Goal: Navigation & Orientation: Go to known website

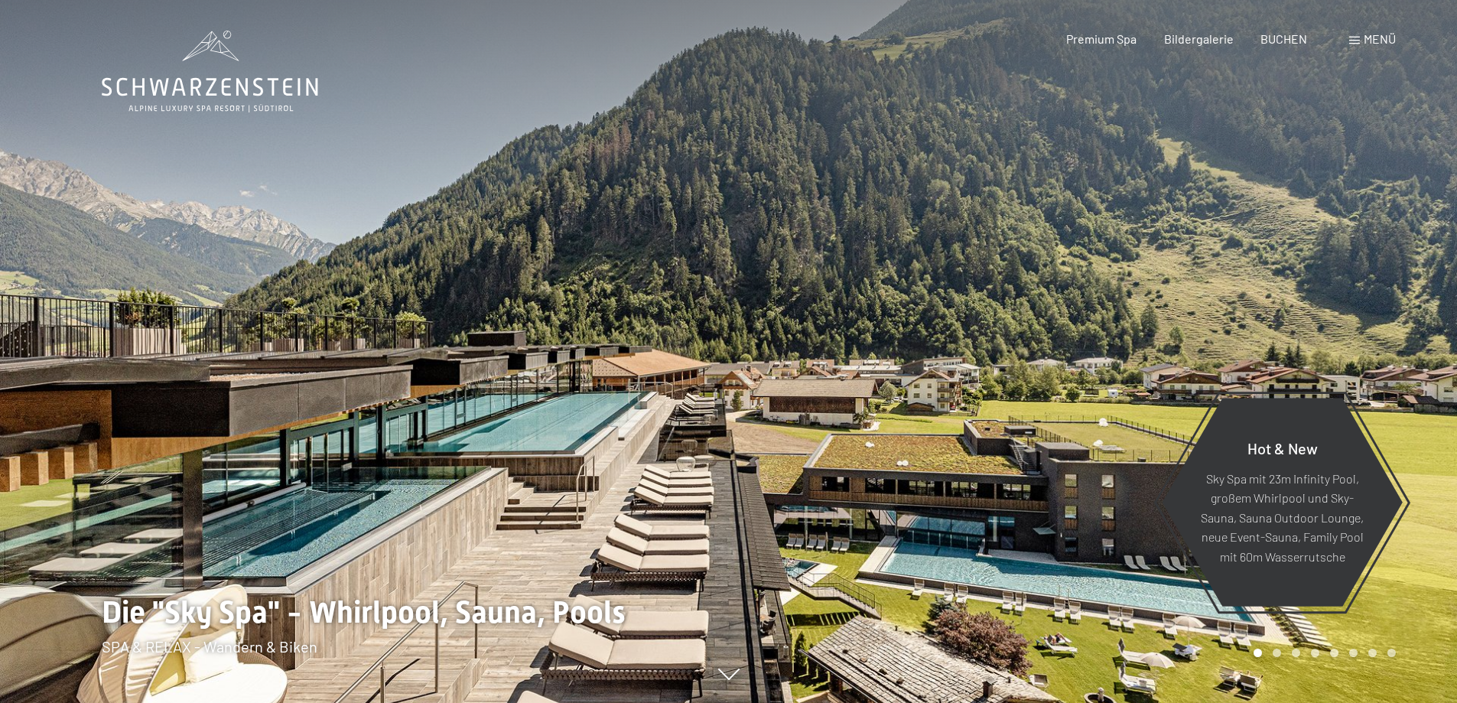
click at [913, 431] on div at bounding box center [1093, 351] width 729 height 703
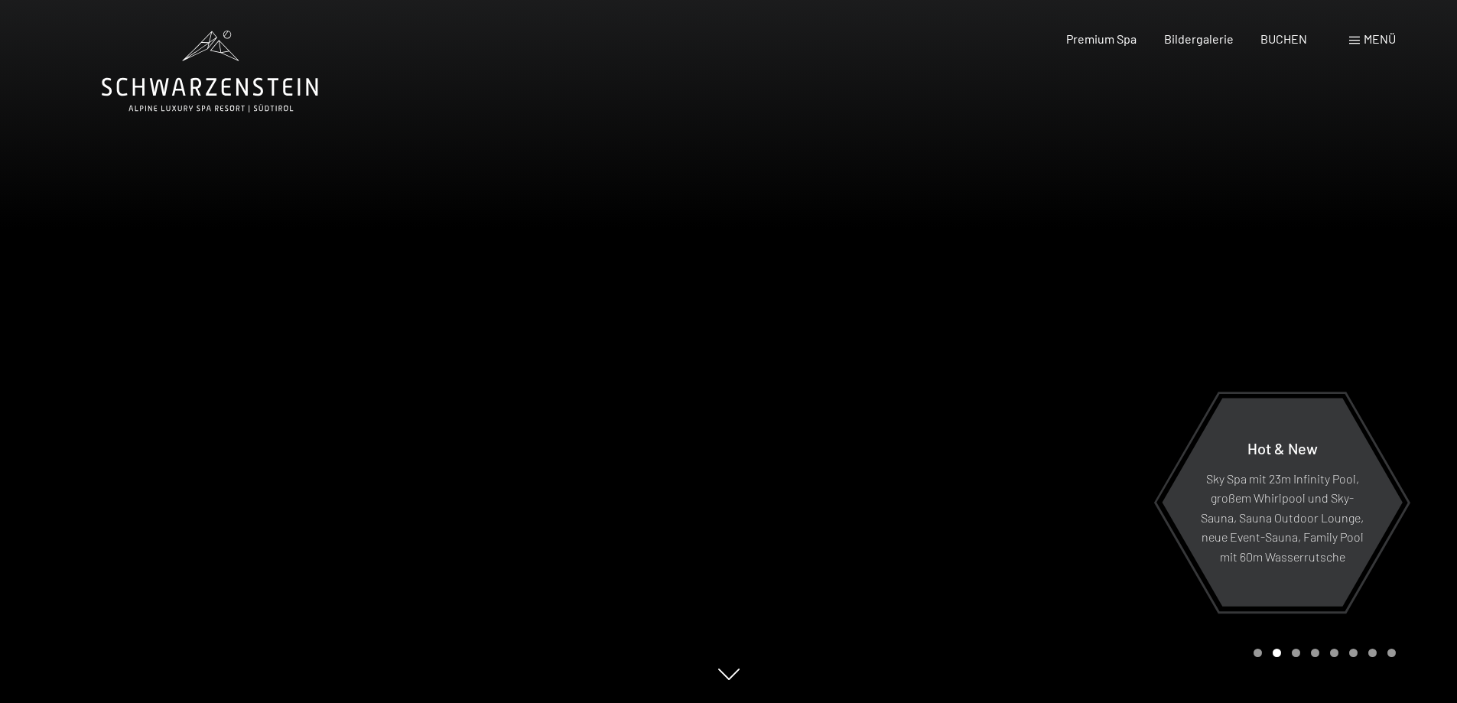
click at [913, 431] on div at bounding box center [1093, 351] width 729 height 703
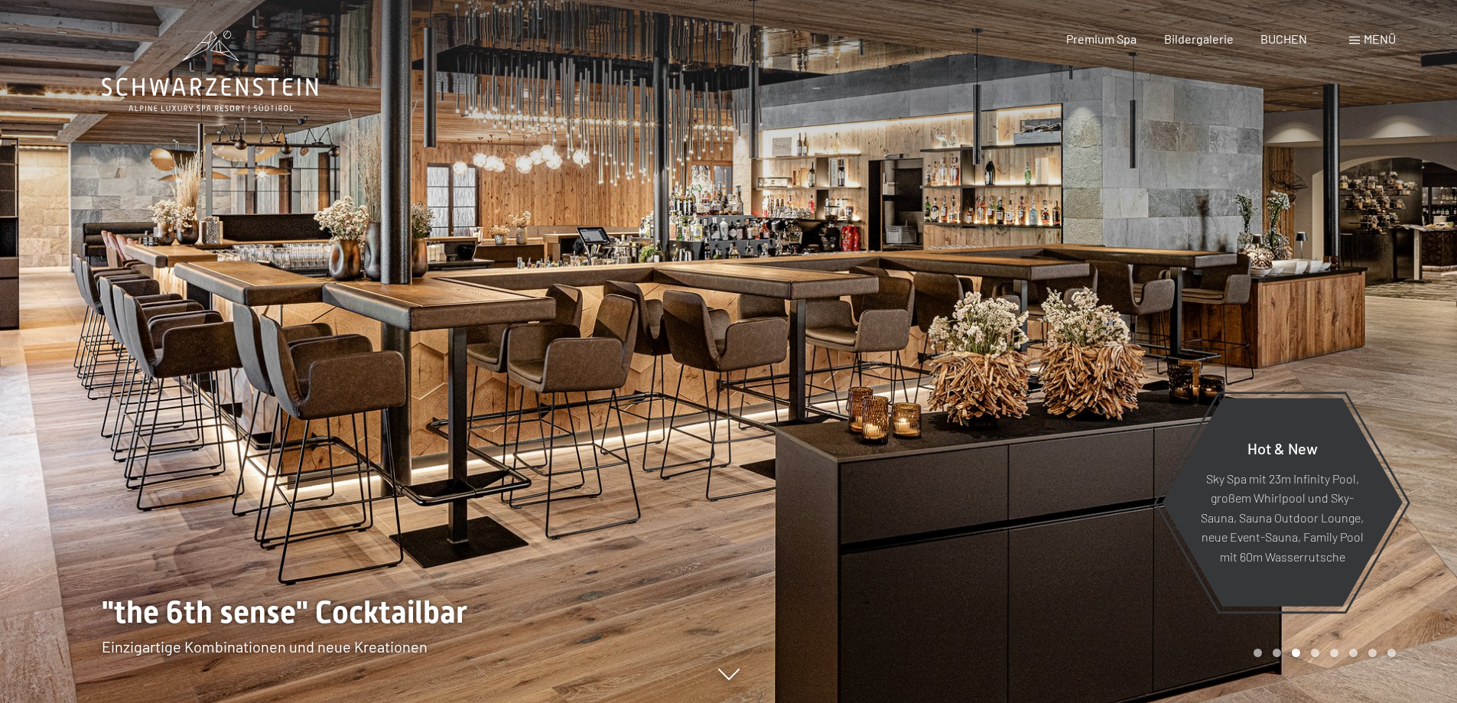
click at [913, 431] on div at bounding box center [1093, 351] width 729 height 703
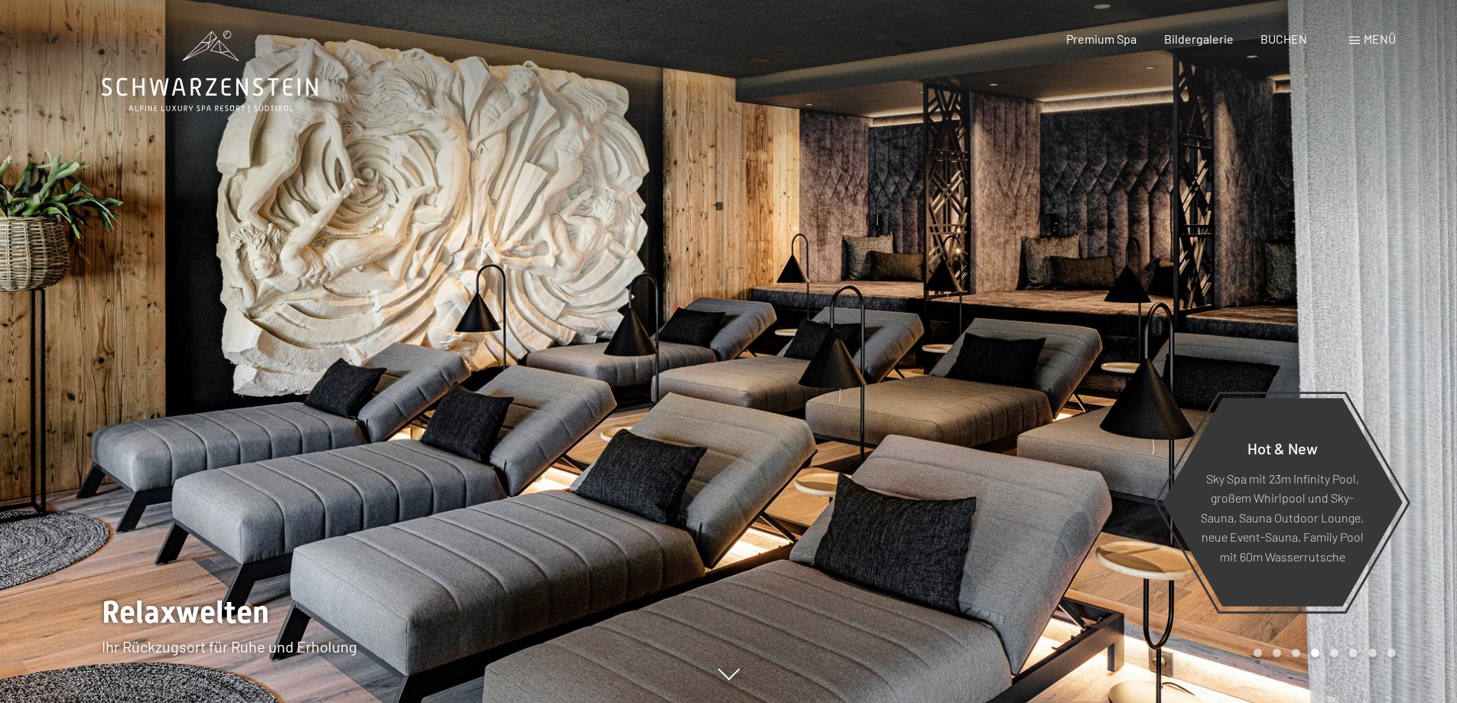
click at [913, 431] on div at bounding box center [1093, 351] width 729 height 703
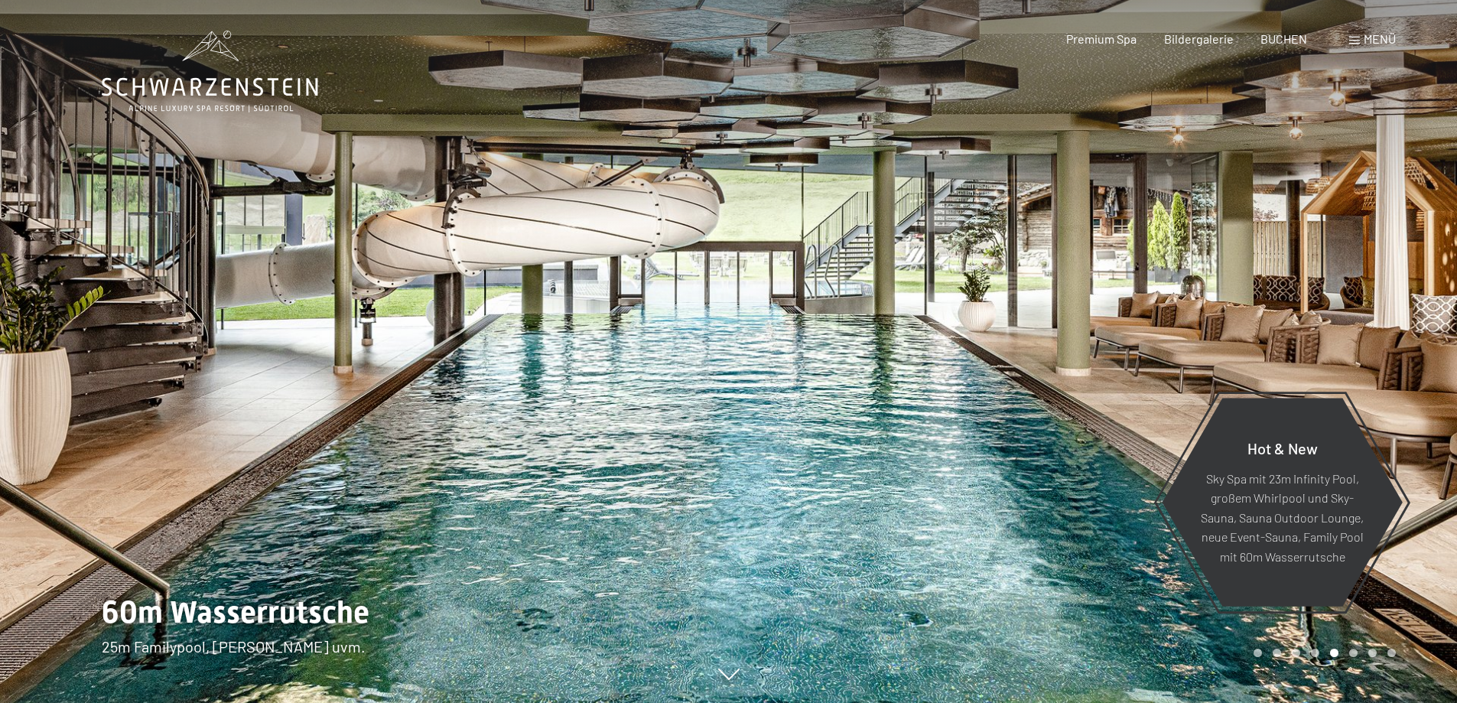
click at [1228, 339] on div at bounding box center [1093, 351] width 729 height 703
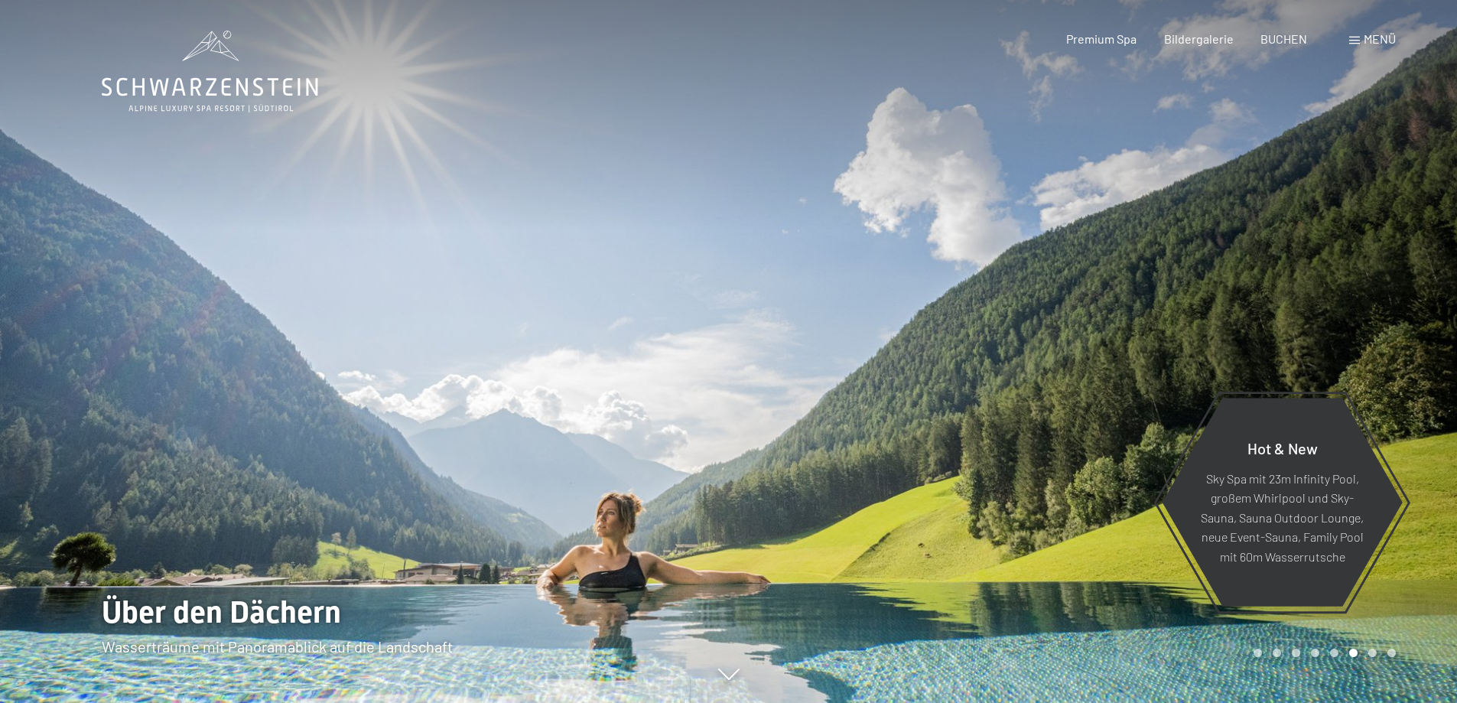
click at [1228, 339] on div at bounding box center [1093, 351] width 729 height 703
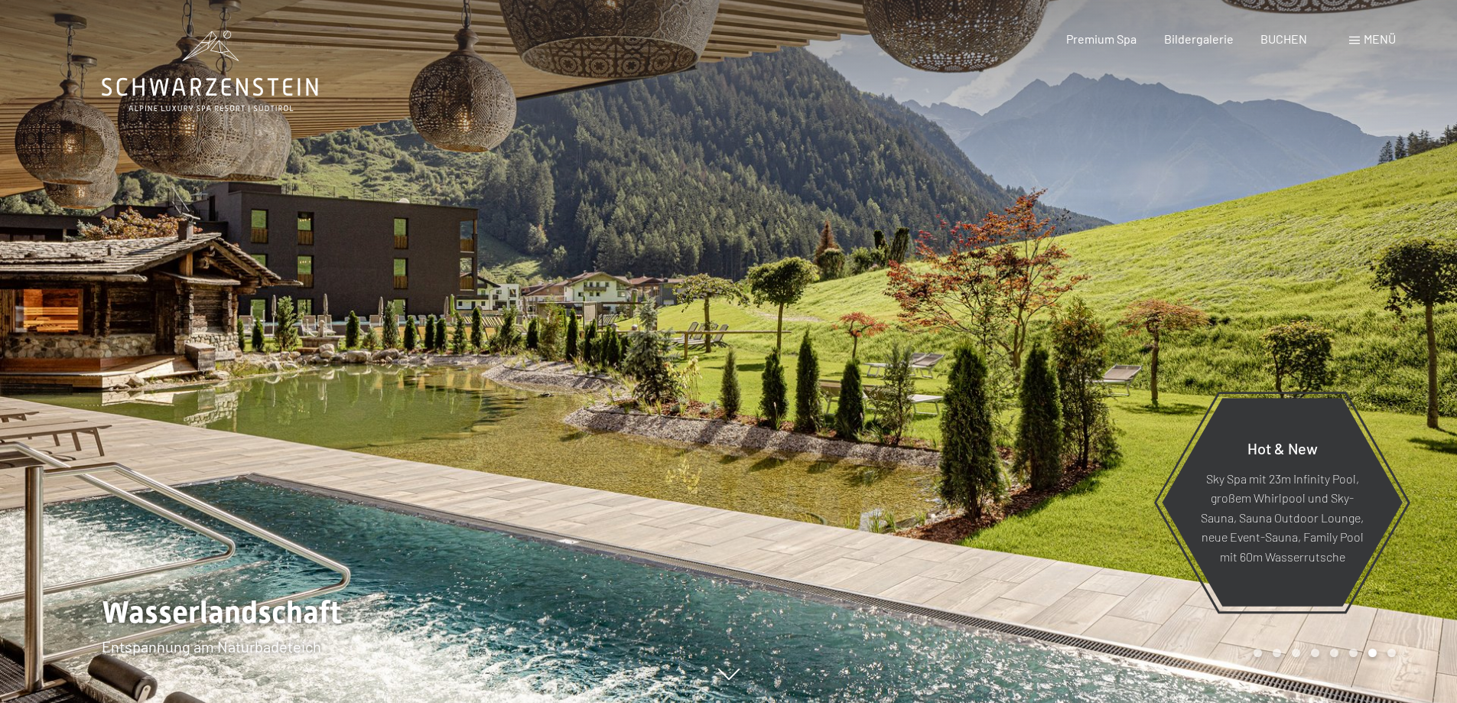
click at [1228, 339] on div at bounding box center [1093, 351] width 729 height 703
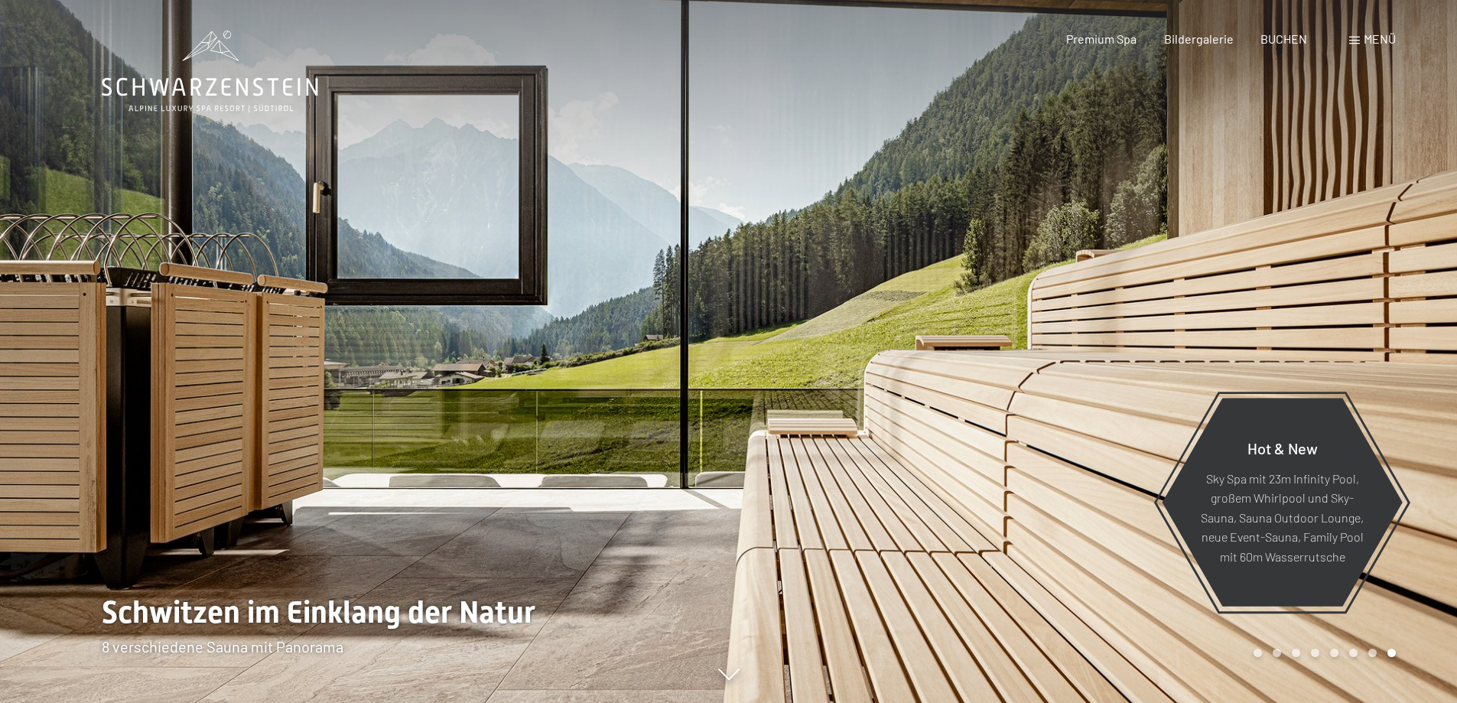
click at [1228, 339] on div at bounding box center [1093, 351] width 729 height 703
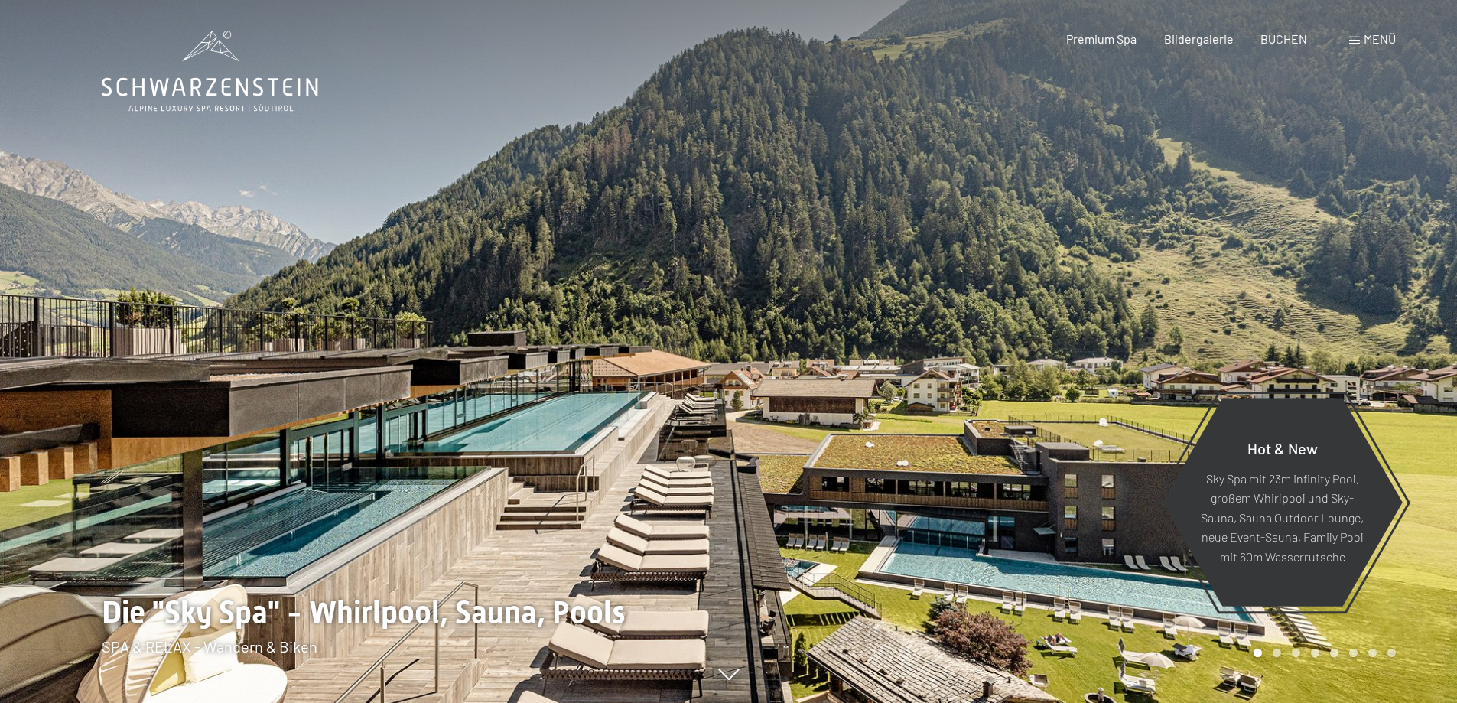
click at [1228, 339] on div at bounding box center [1093, 351] width 729 height 703
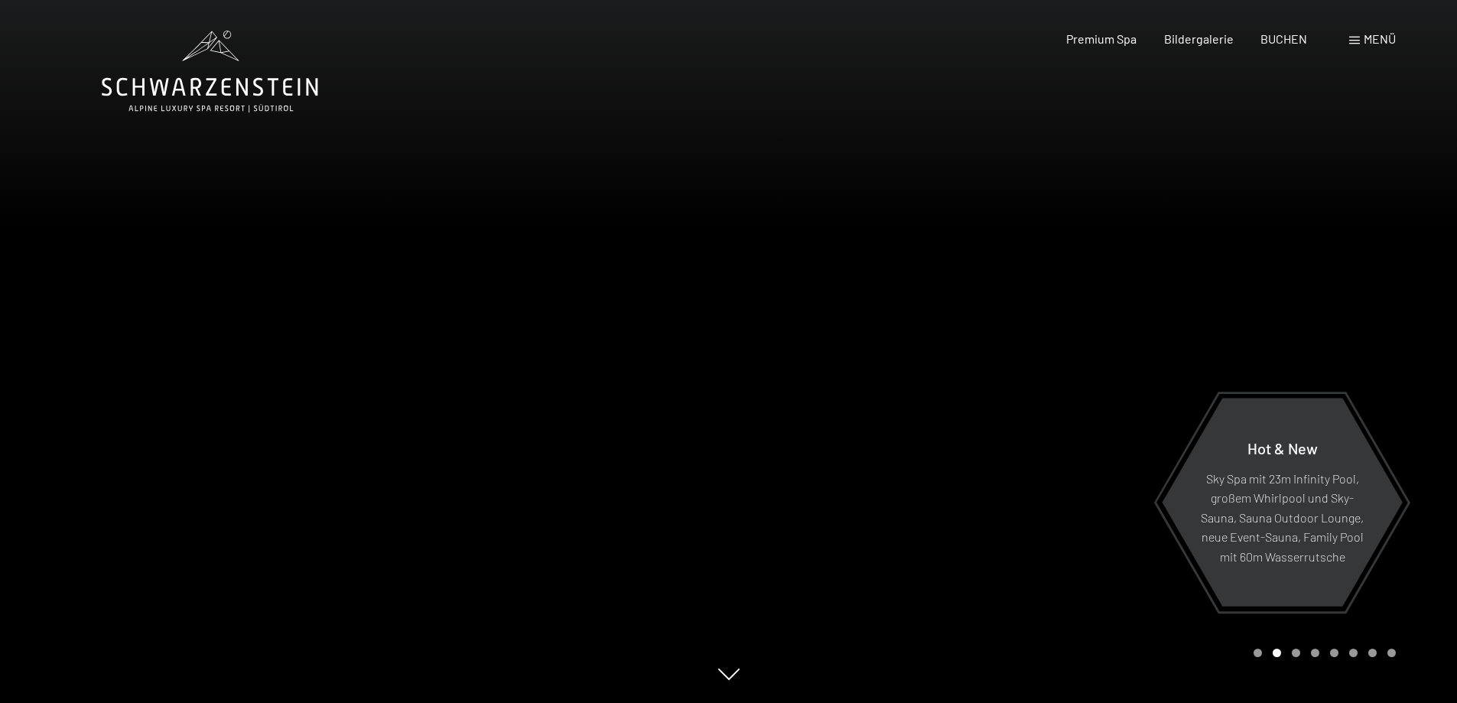
click at [1228, 339] on div at bounding box center [1093, 351] width 729 height 703
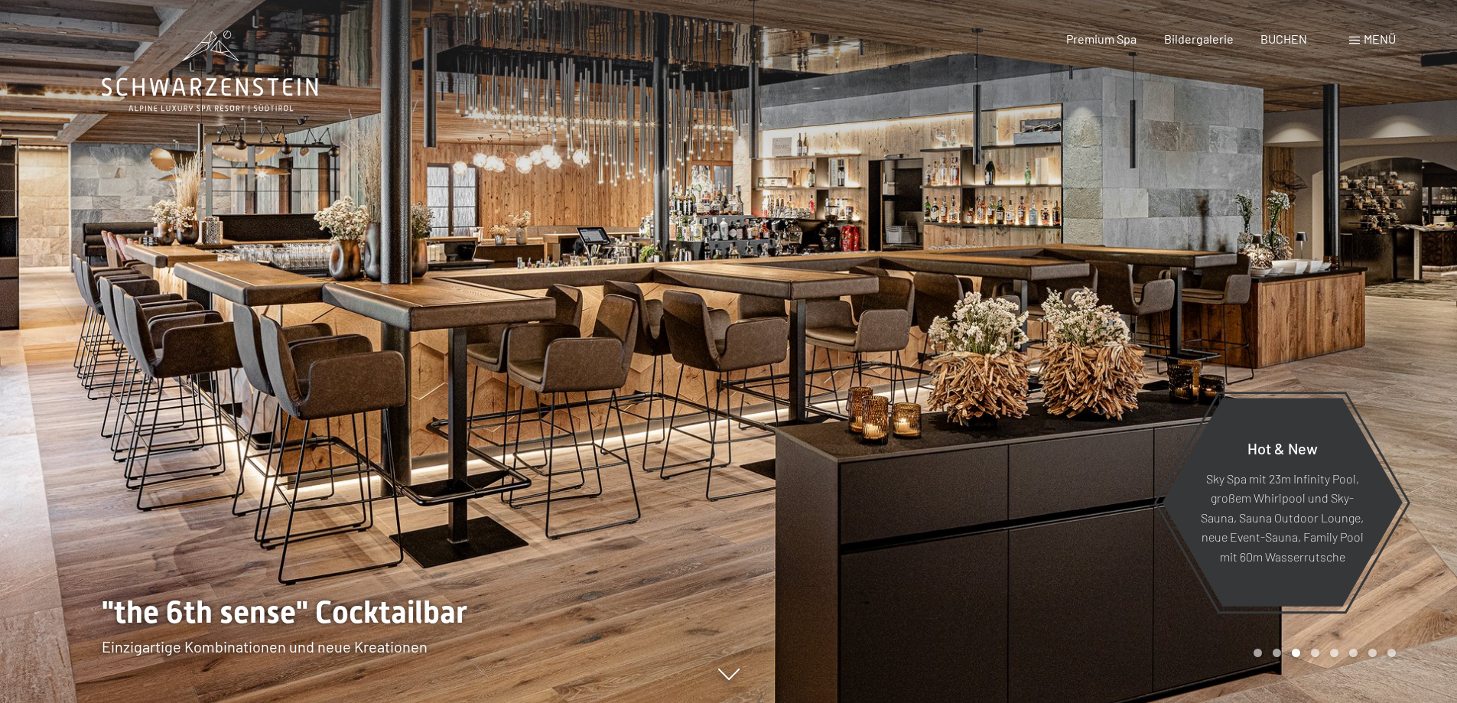
click at [1228, 339] on div at bounding box center [1093, 351] width 729 height 703
